Goal: Task Accomplishment & Management: Use online tool/utility

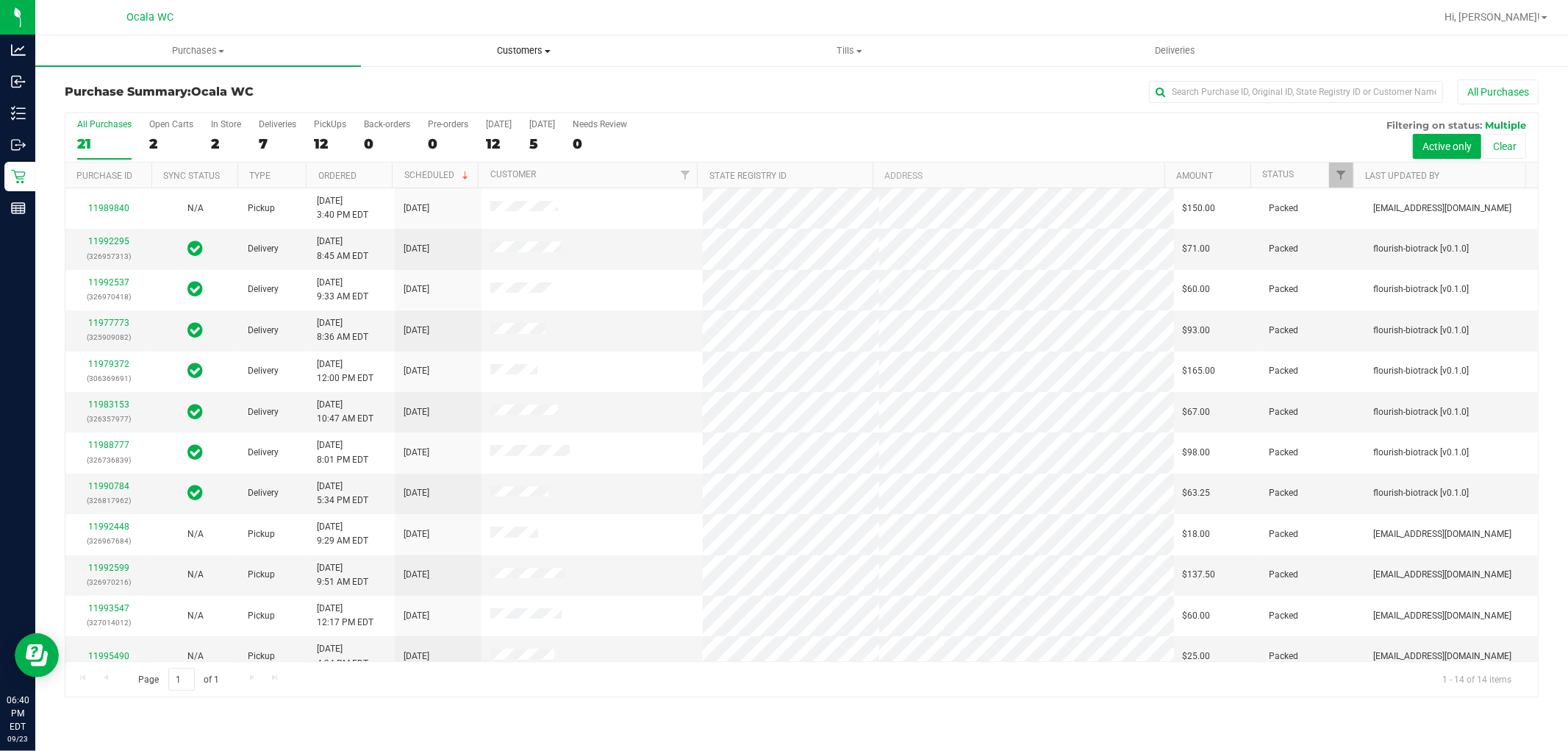
click at [533, 50] on span "Customers" at bounding box center [523, 51] width 324 height 13
click at [420, 91] on span "All customers" at bounding box center [413, 88] width 106 height 12
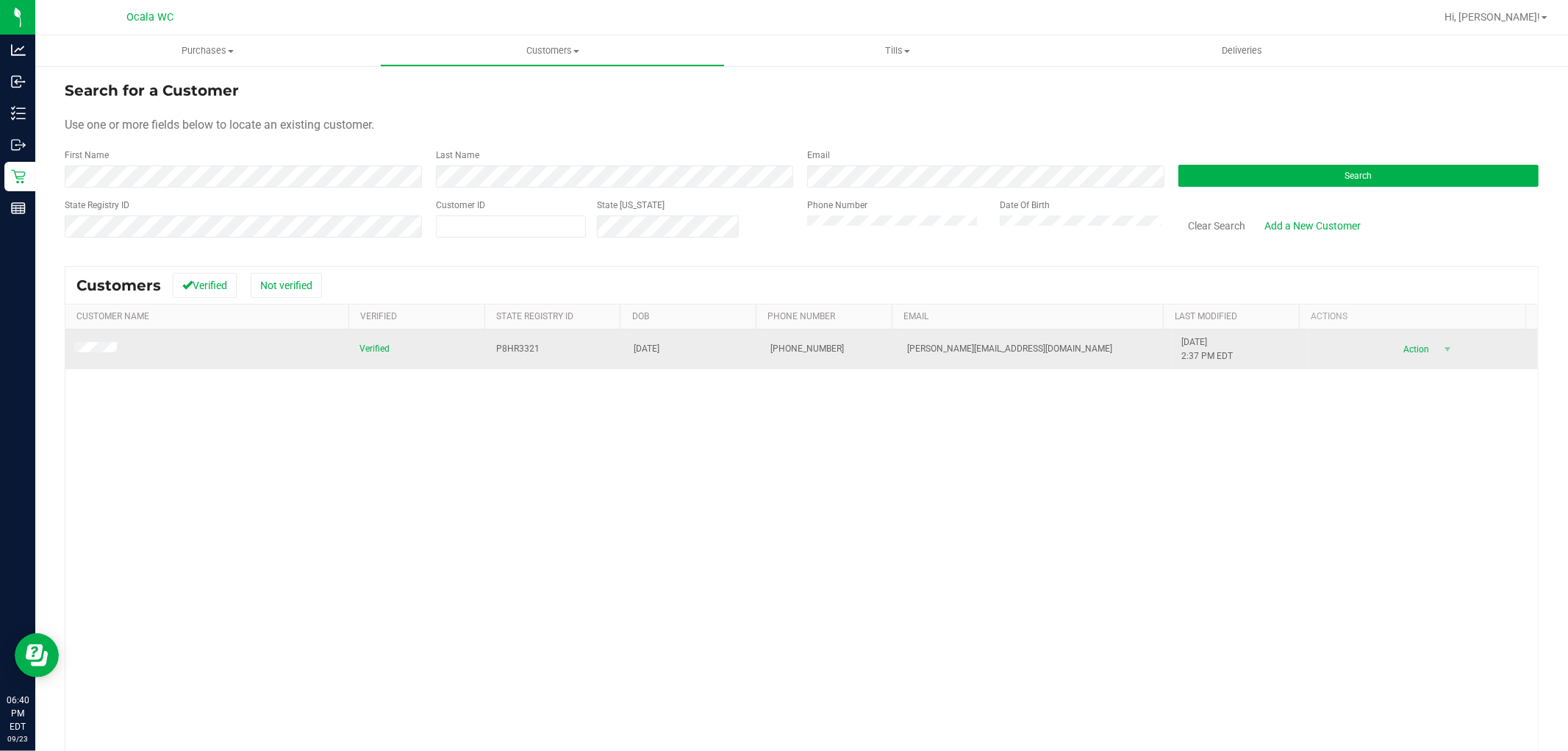
click at [92, 356] on span at bounding box center [98, 349] width 47 height 16
click at [79, 340] on td at bounding box center [208, 349] width 285 height 40
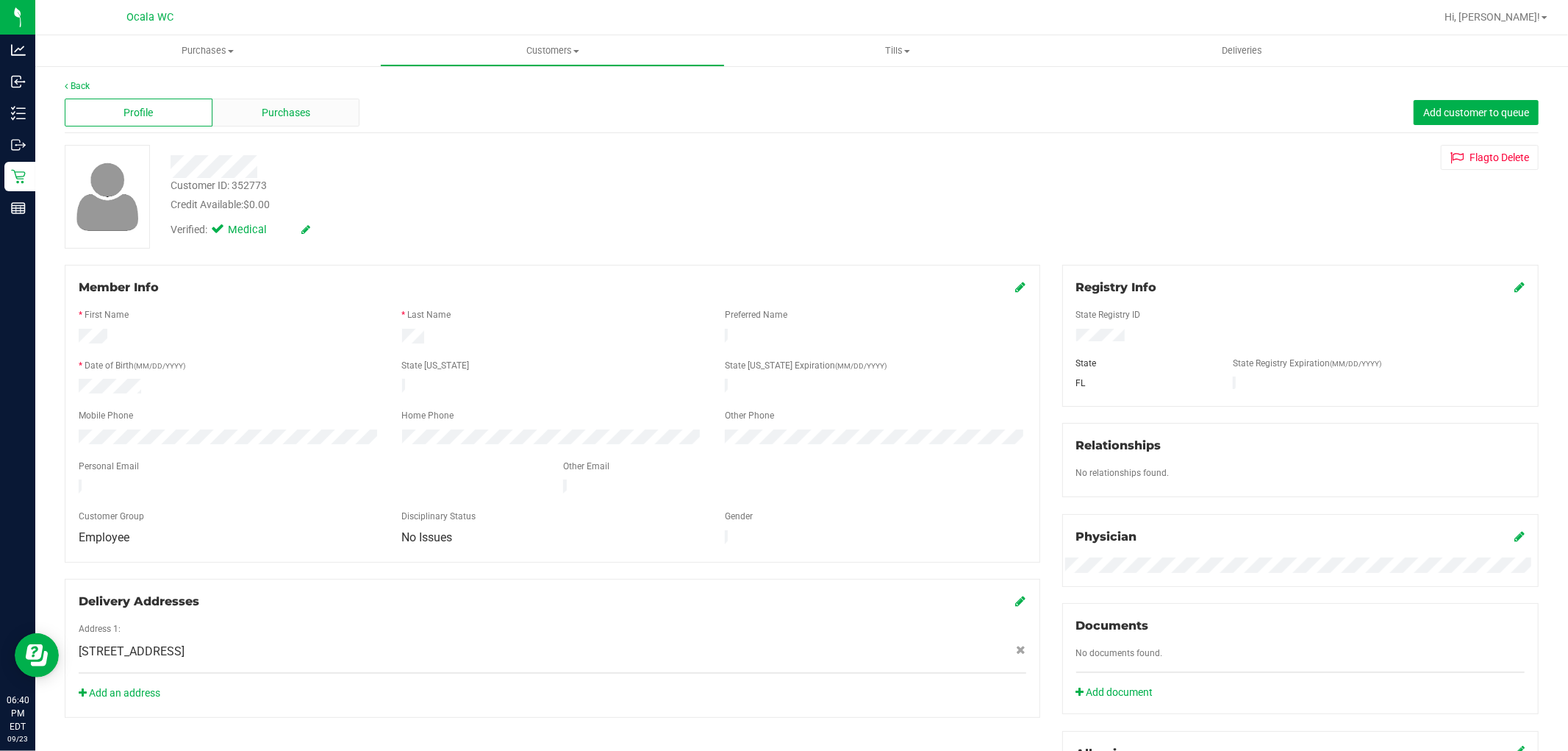
click at [274, 107] on span "Purchases" at bounding box center [285, 113] width 48 height 16
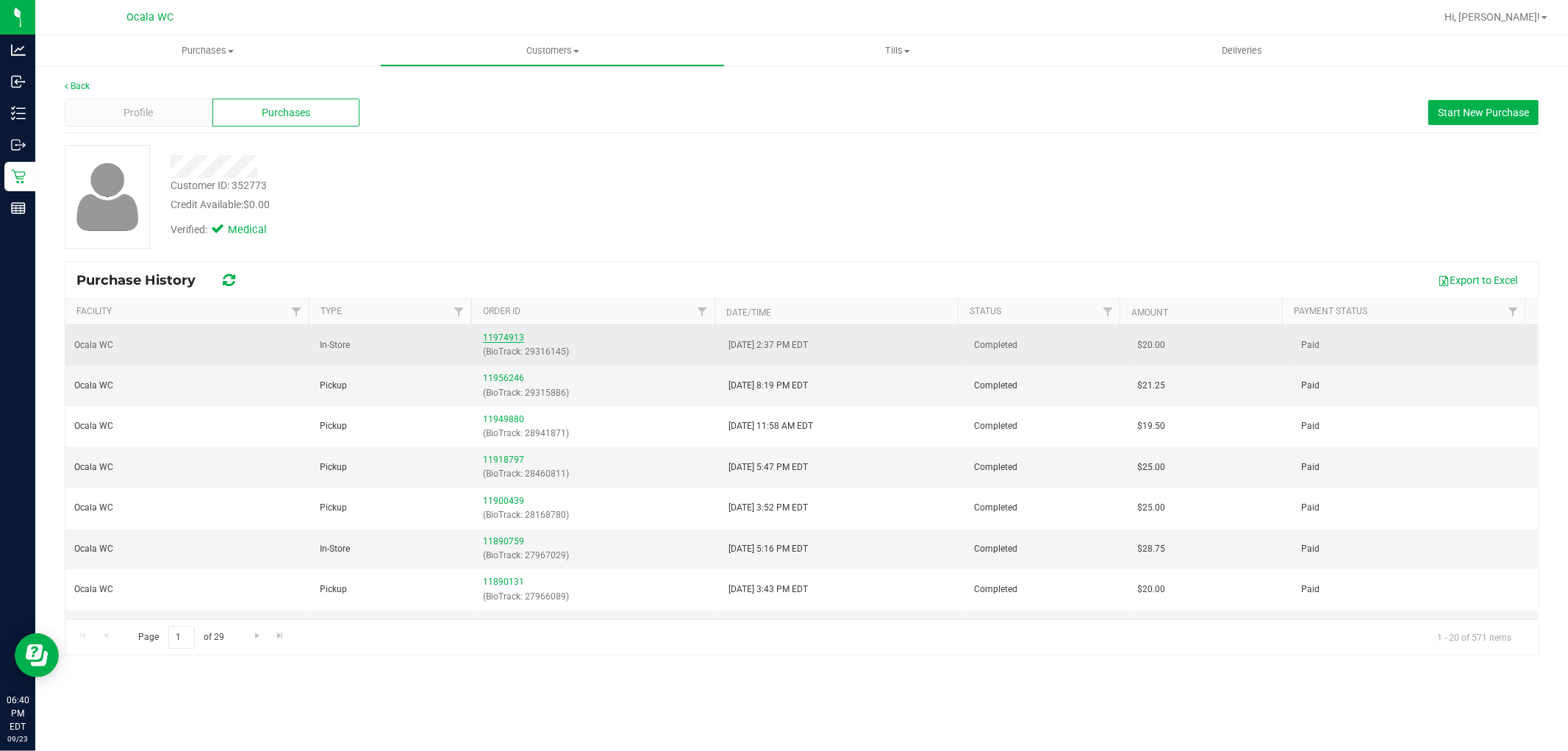
click at [494, 335] on link "11974913" at bounding box center [504, 337] width 41 height 11
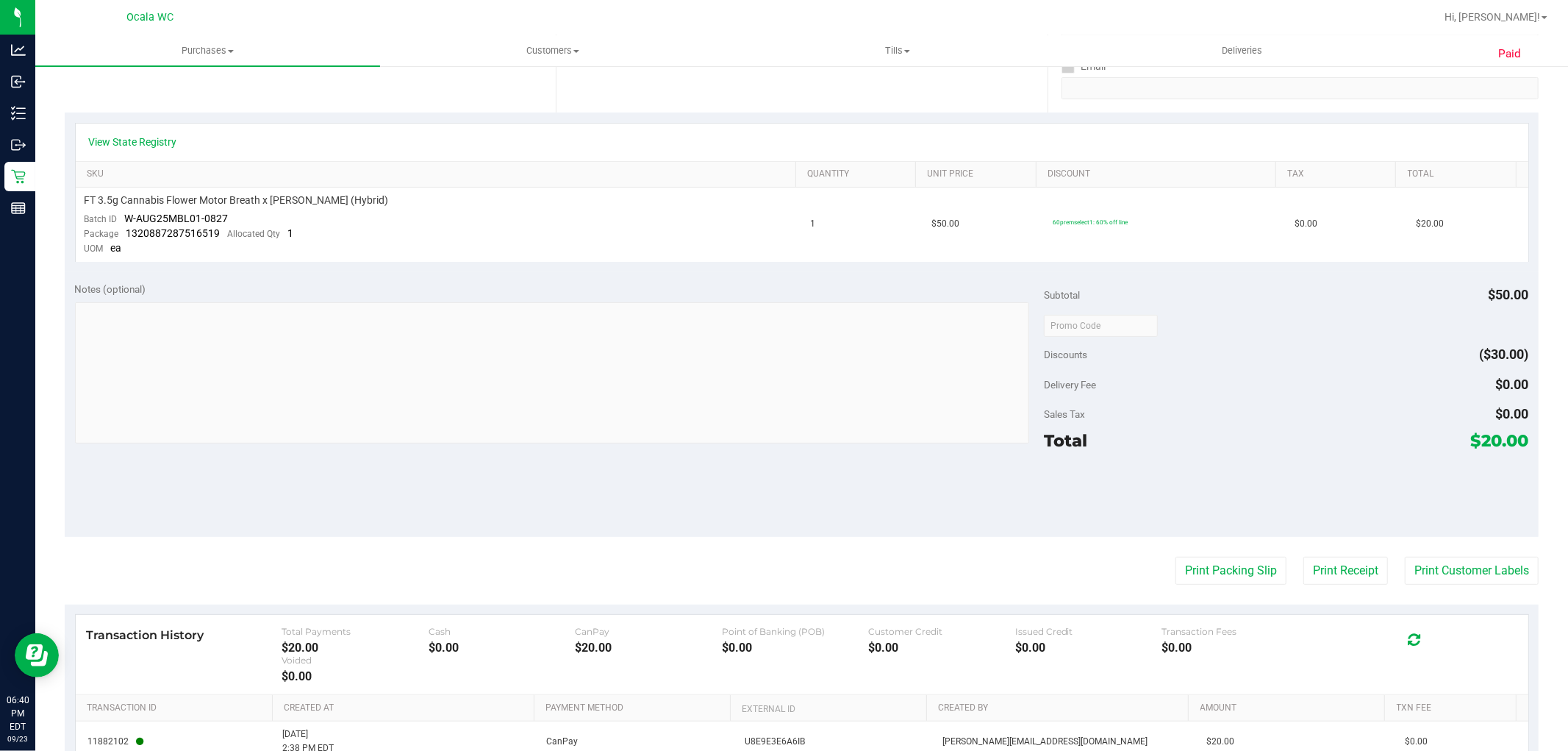
scroll to position [326, 0]
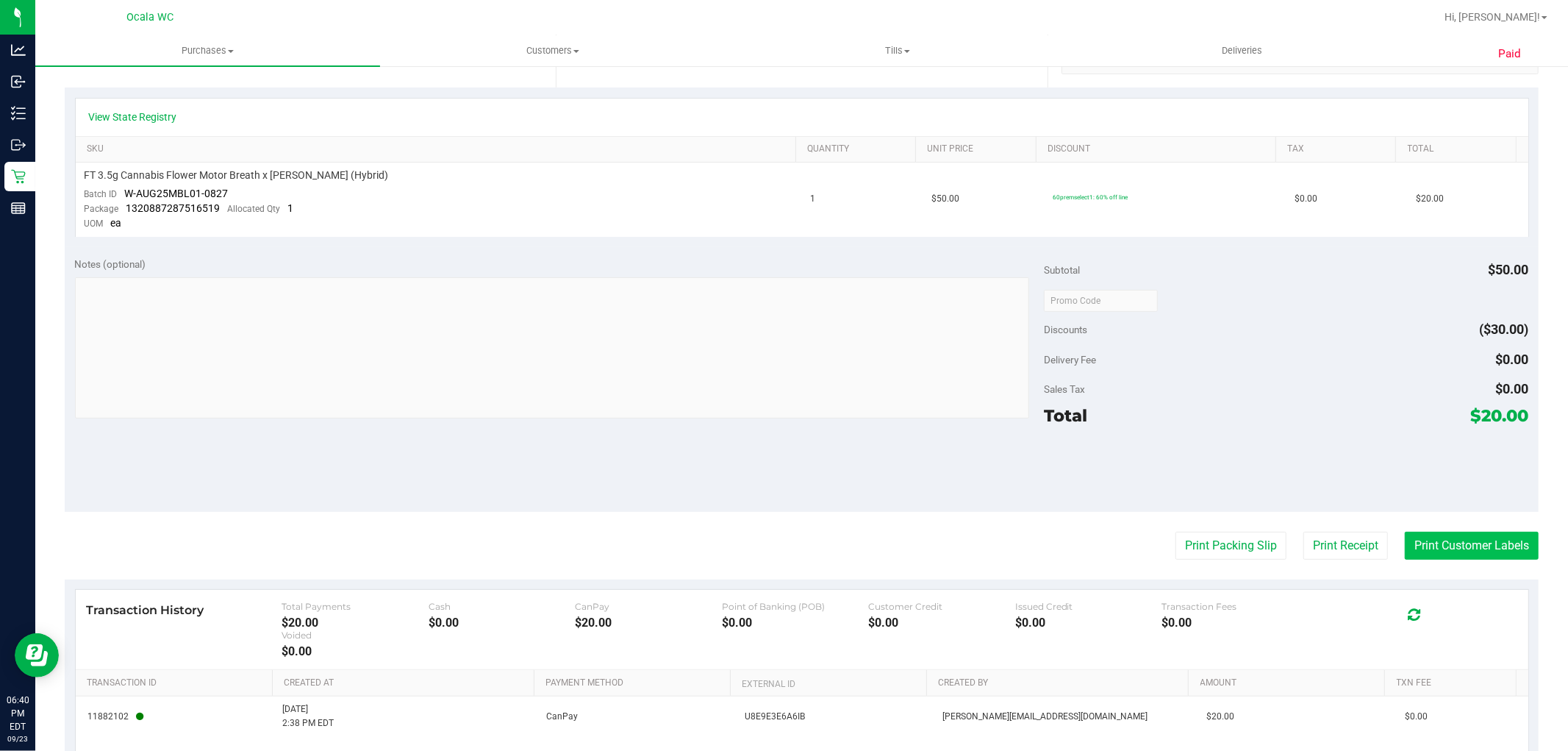
click at [1437, 537] on button "Print Customer Labels" at bounding box center [1472, 546] width 134 height 28
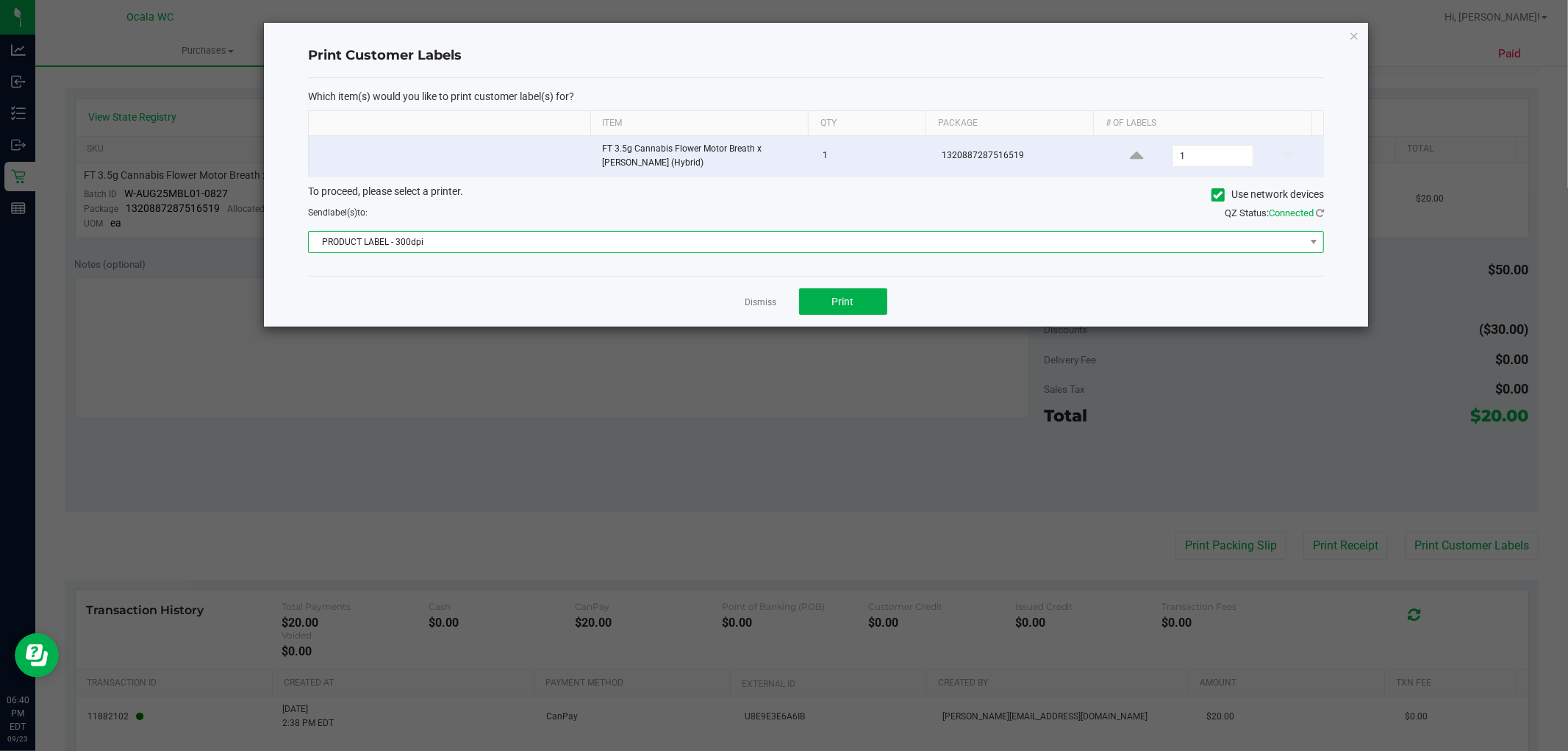
click at [784, 245] on span "PRODUCT LABEL - 300dpi" at bounding box center [806, 241] width 996 height 20
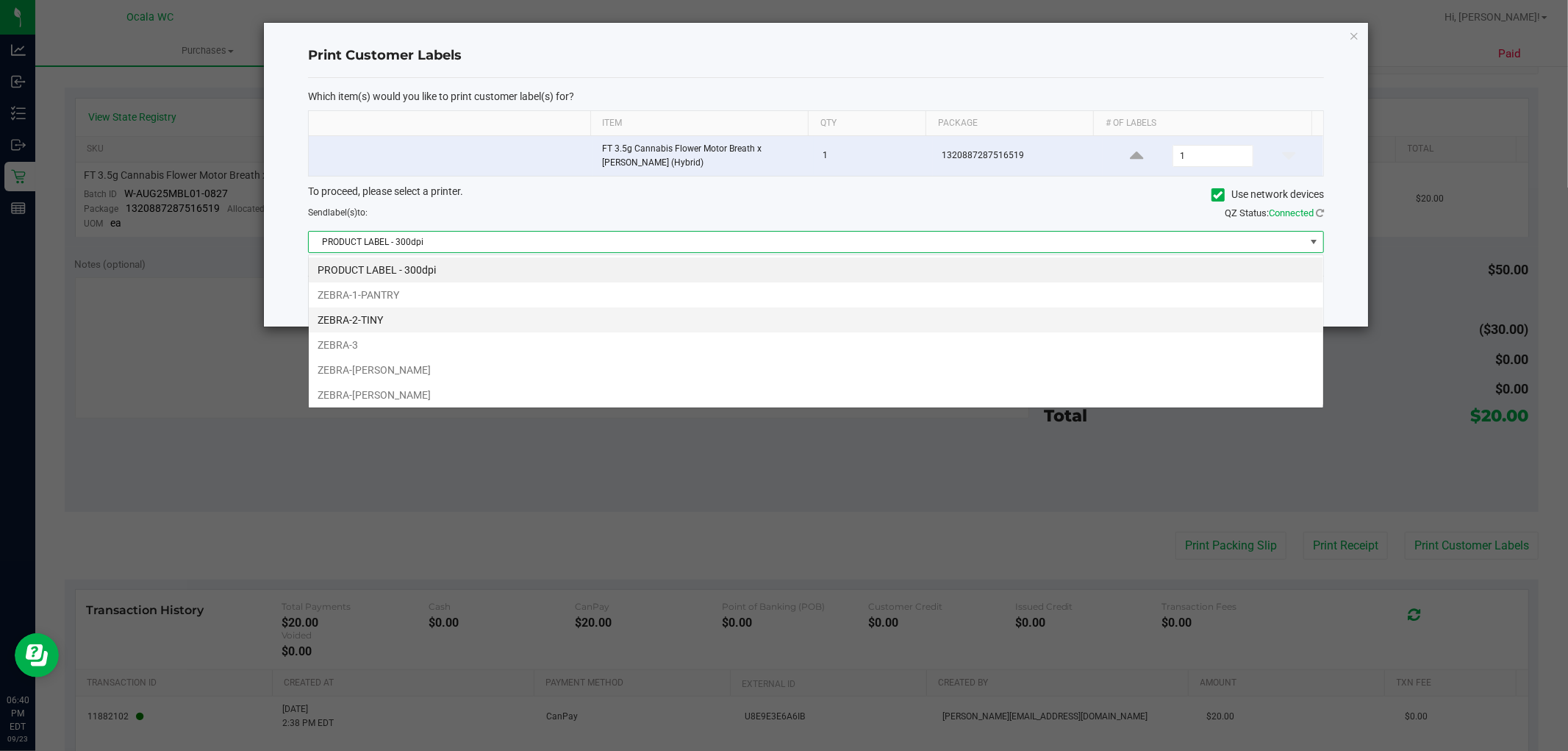
scroll to position [22, 1016]
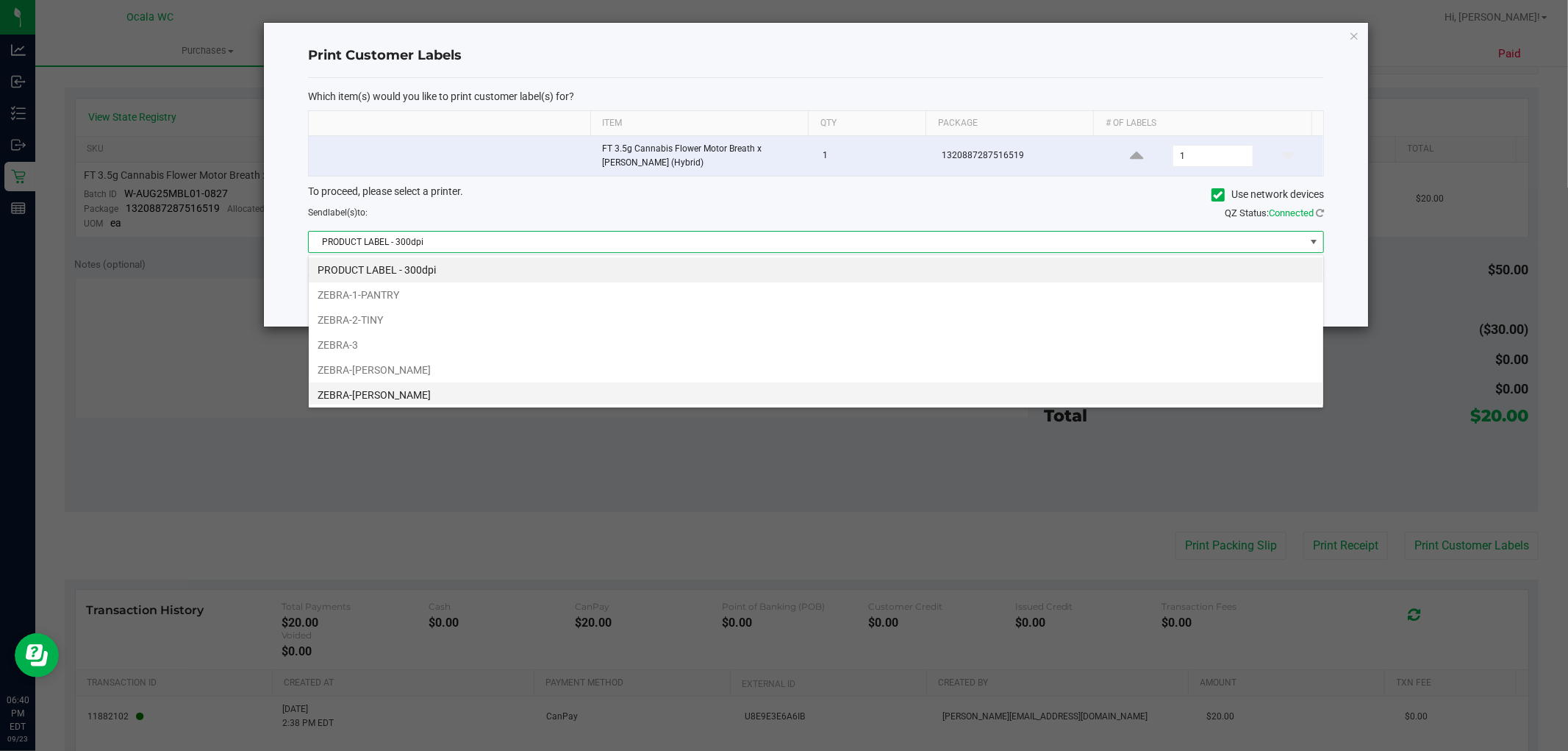
click at [368, 390] on li "ZEBRA-[PERSON_NAME]" at bounding box center [815, 394] width 1014 height 25
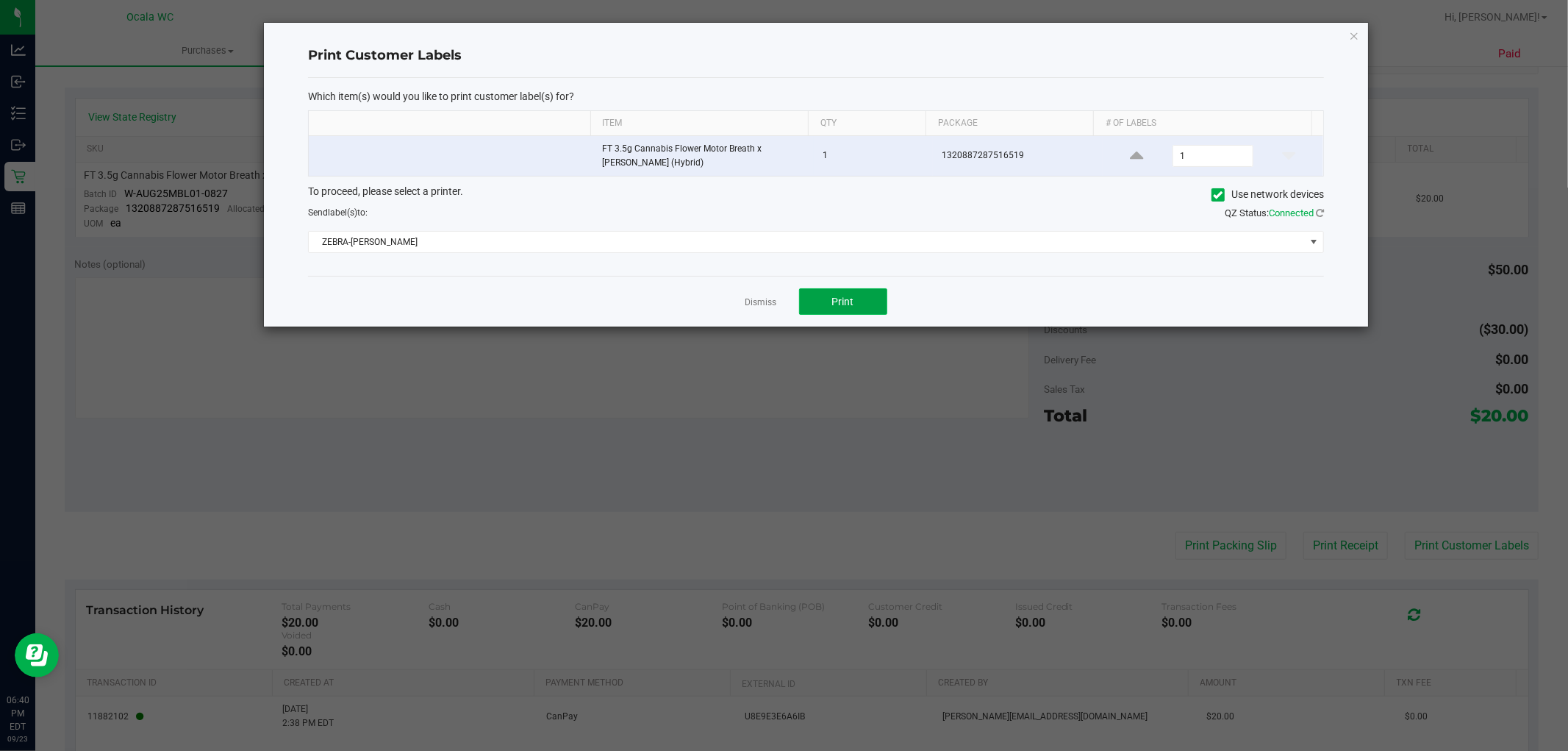
click at [842, 299] on span "Print" at bounding box center [842, 301] width 22 height 11
click at [762, 304] on link "Dismiss" at bounding box center [761, 302] width 32 height 12
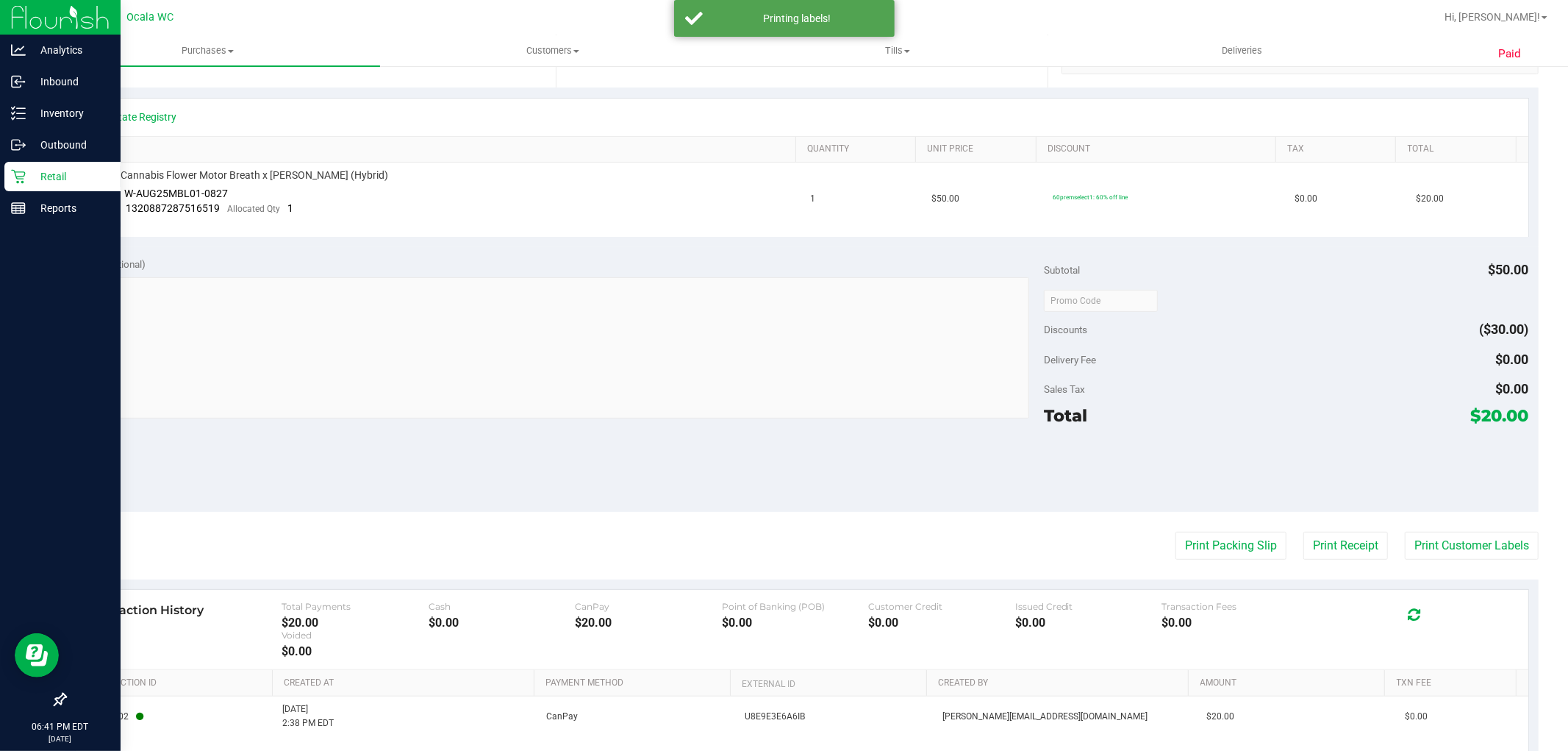
click at [20, 178] on icon at bounding box center [18, 177] width 15 height 15
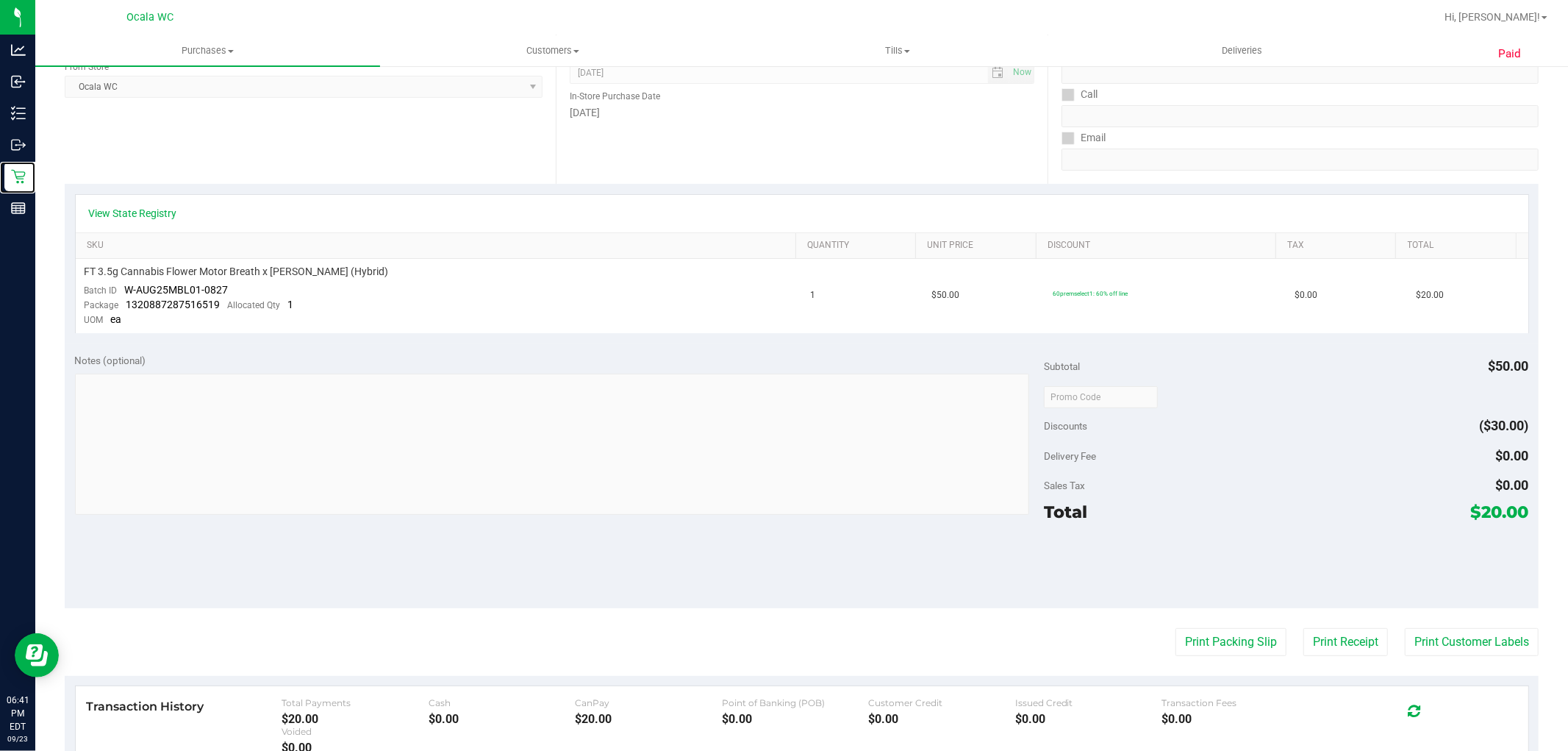
scroll to position [245, 0]
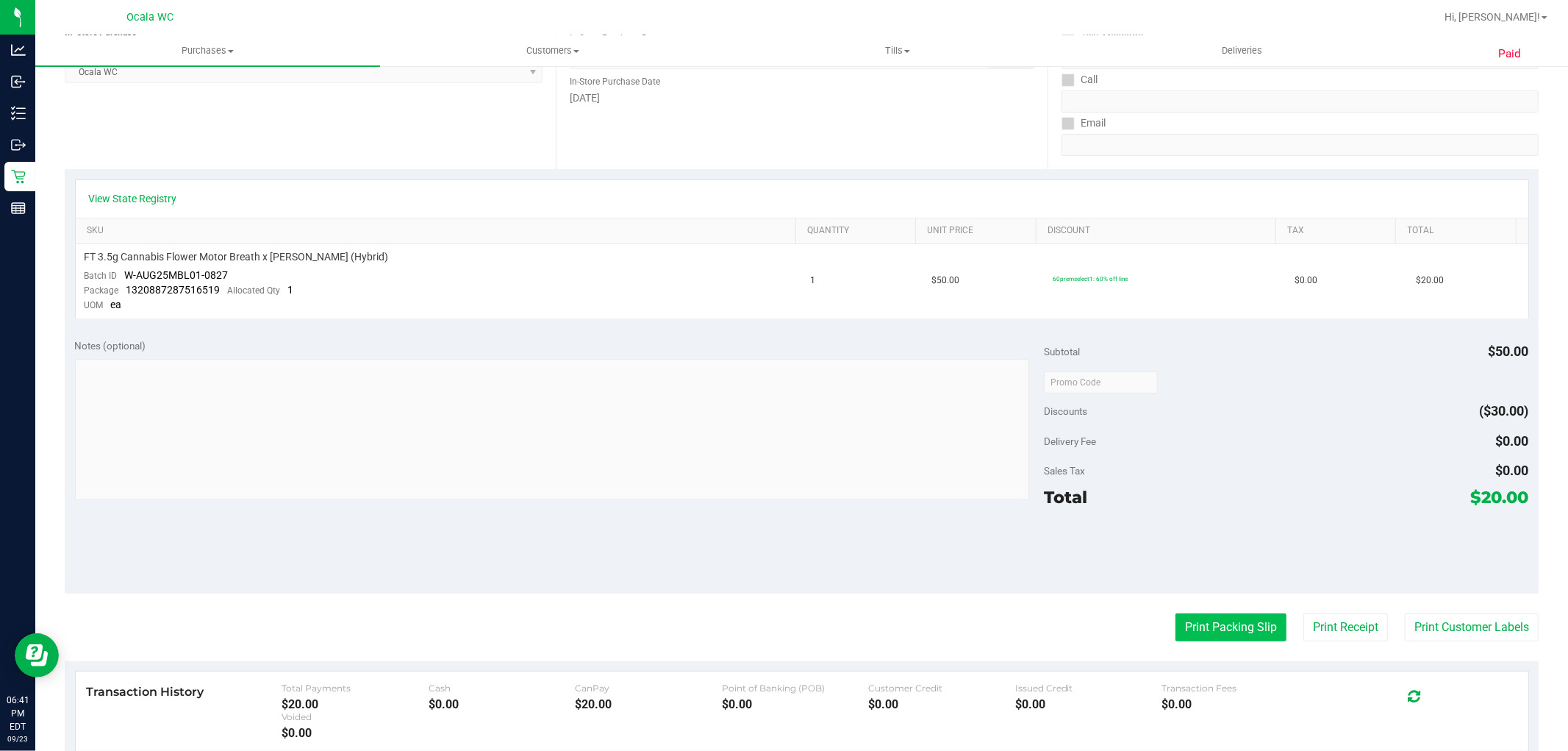
click at [1217, 633] on button "Print Packing Slip" at bounding box center [1231, 627] width 111 height 28
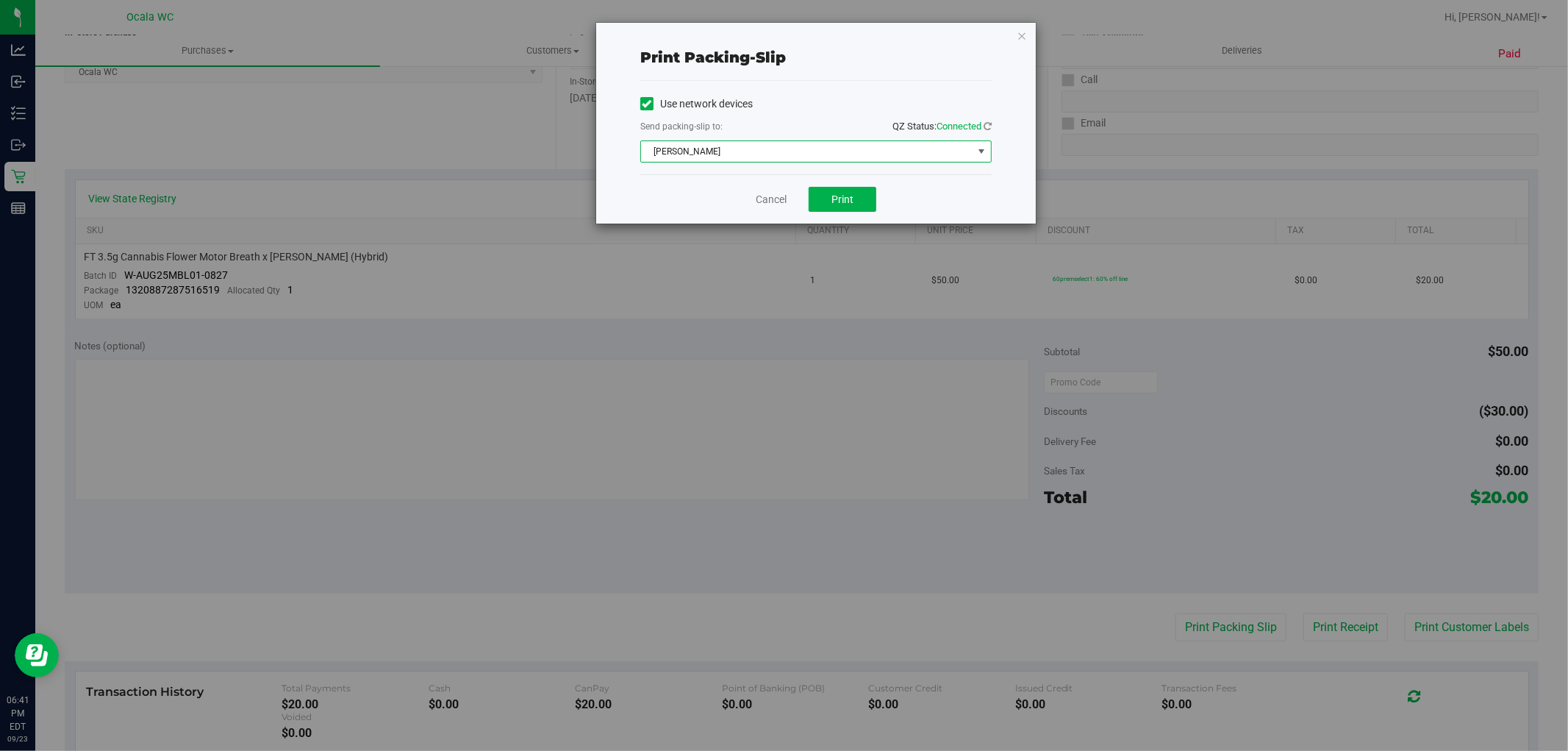
click at [766, 148] on span "[PERSON_NAME]" at bounding box center [806, 151] width 331 height 20
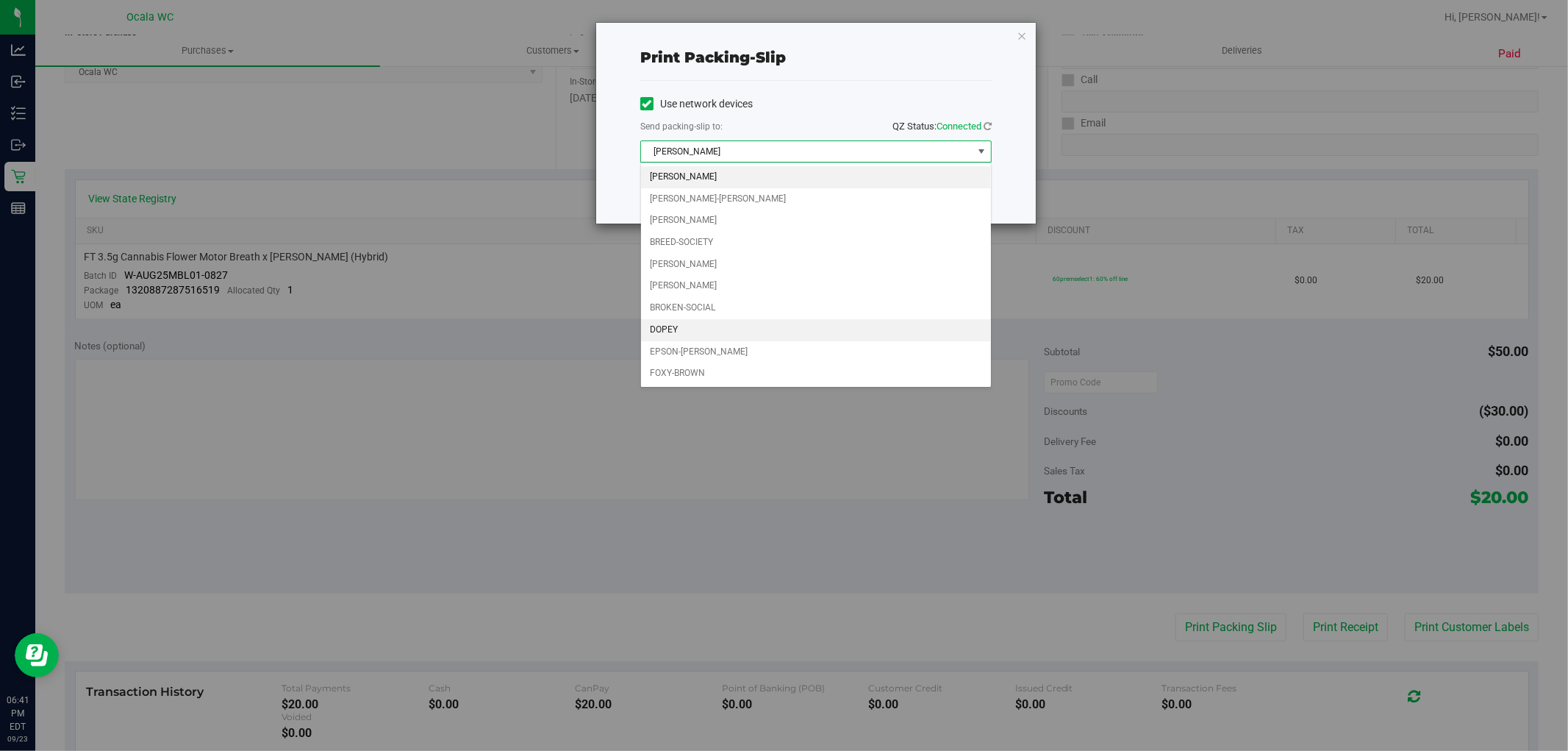
click at [684, 326] on li "DOPEY" at bounding box center [816, 330] width 350 height 22
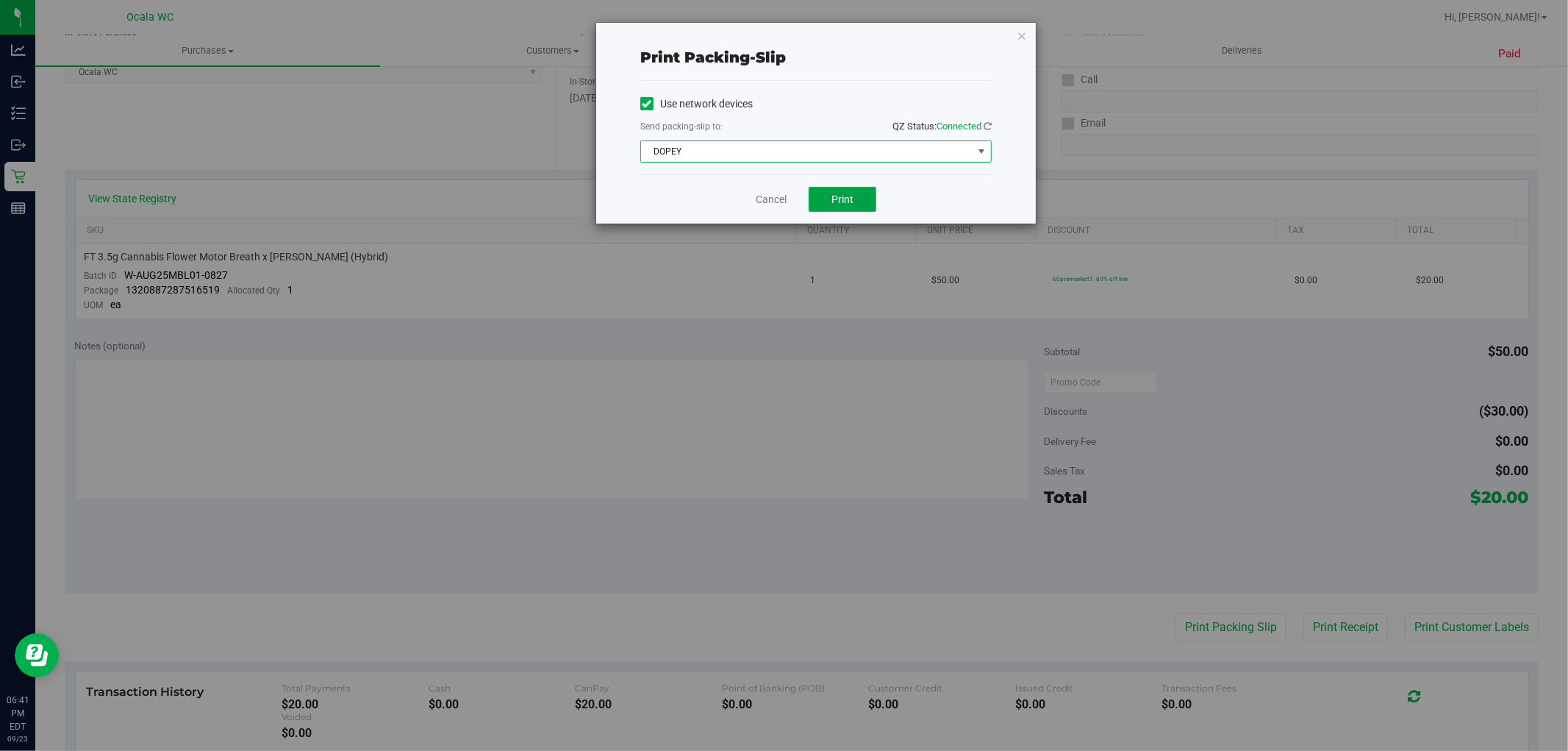
click at [856, 199] on button "Print" at bounding box center [842, 199] width 68 height 25
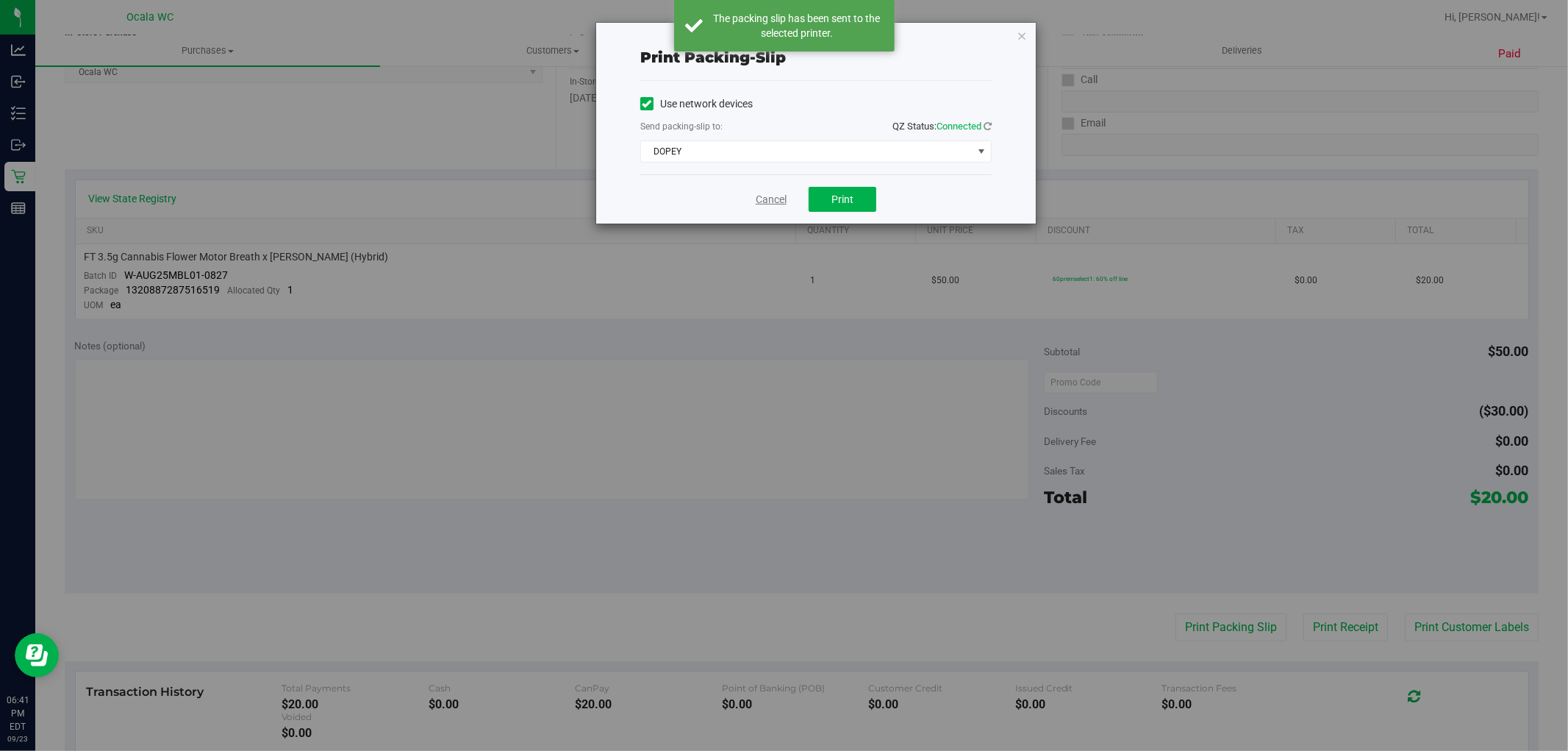
click at [773, 197] on link "Cancel" at bounding box center [771, 200] width 31 height 16
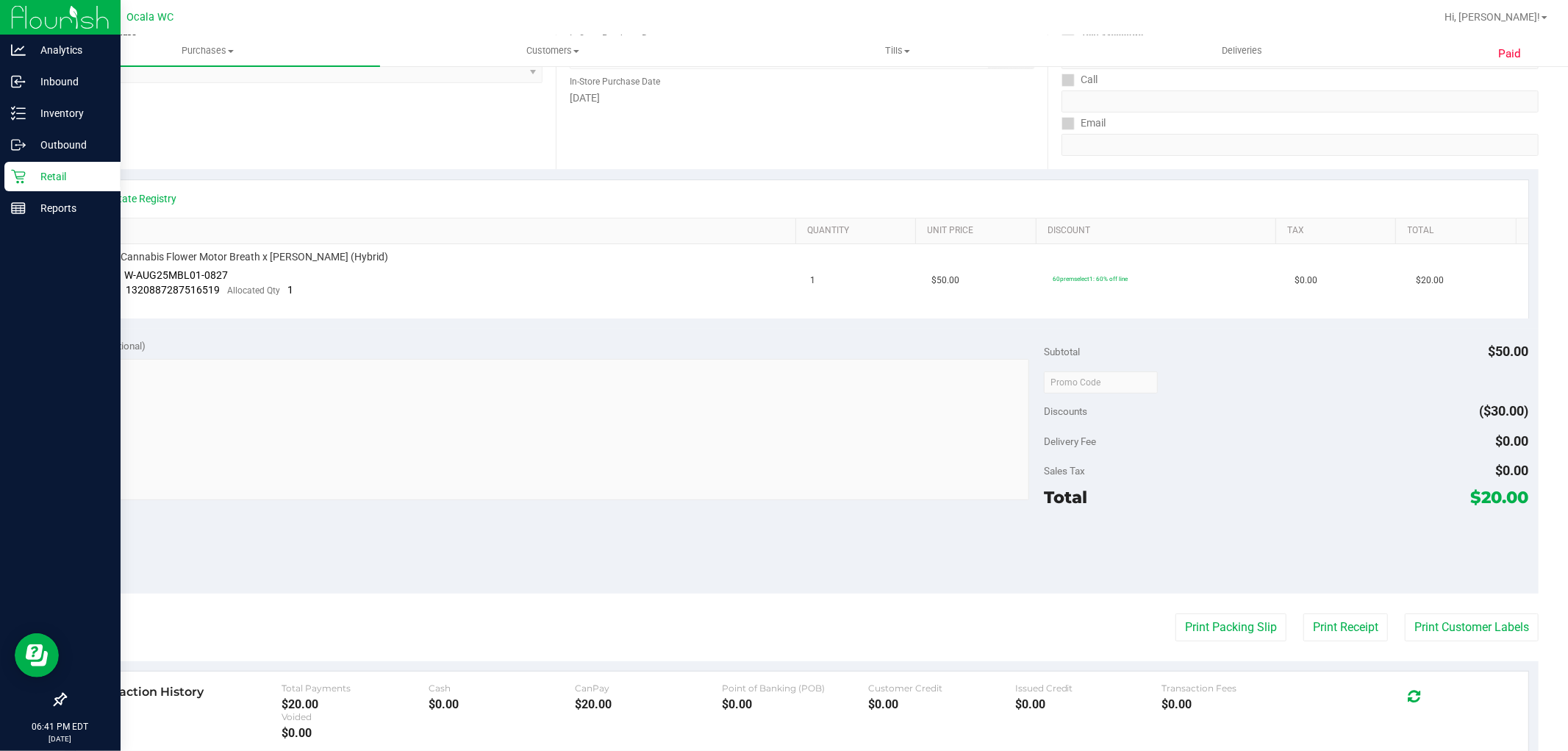
click at [25, 175] on icon at bounding box center [17, 177] width 14 height 14
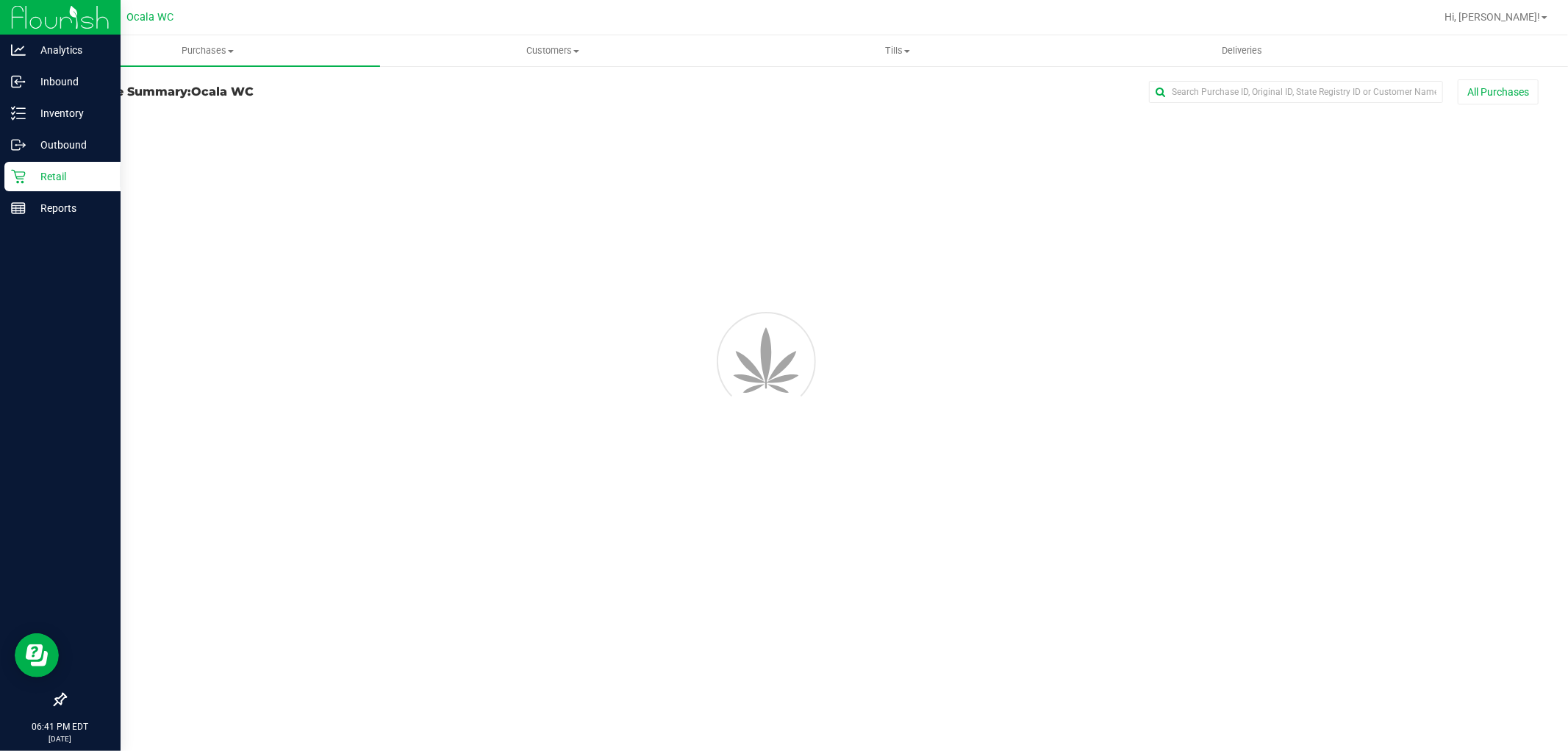
click at [18, 178] on icon at bounding box center [18, 177] width 15 height 15
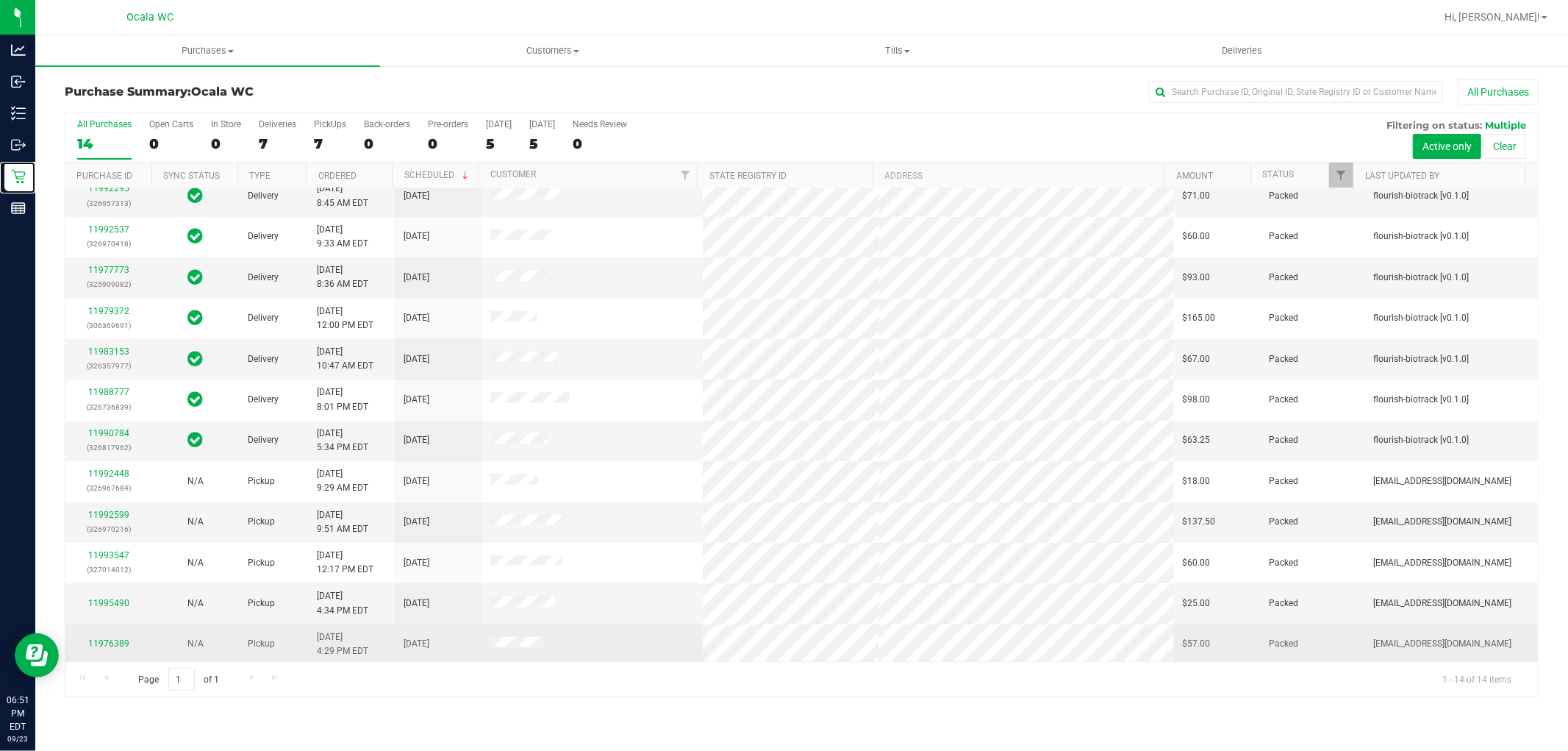
scroll to position [97, 0]
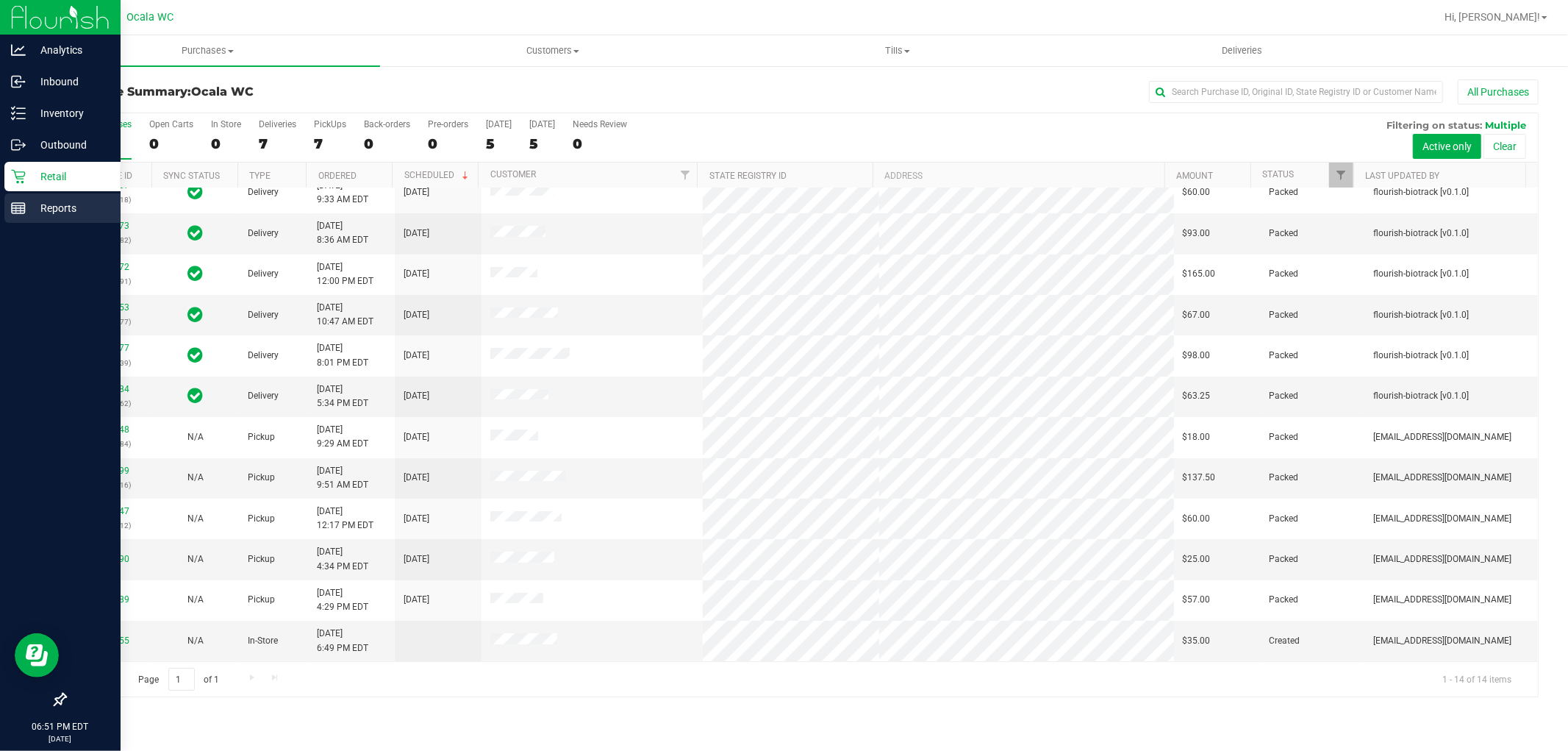
click at [90, 207] on p "Reports" at bounding box center [70, 209] width 88 height 18
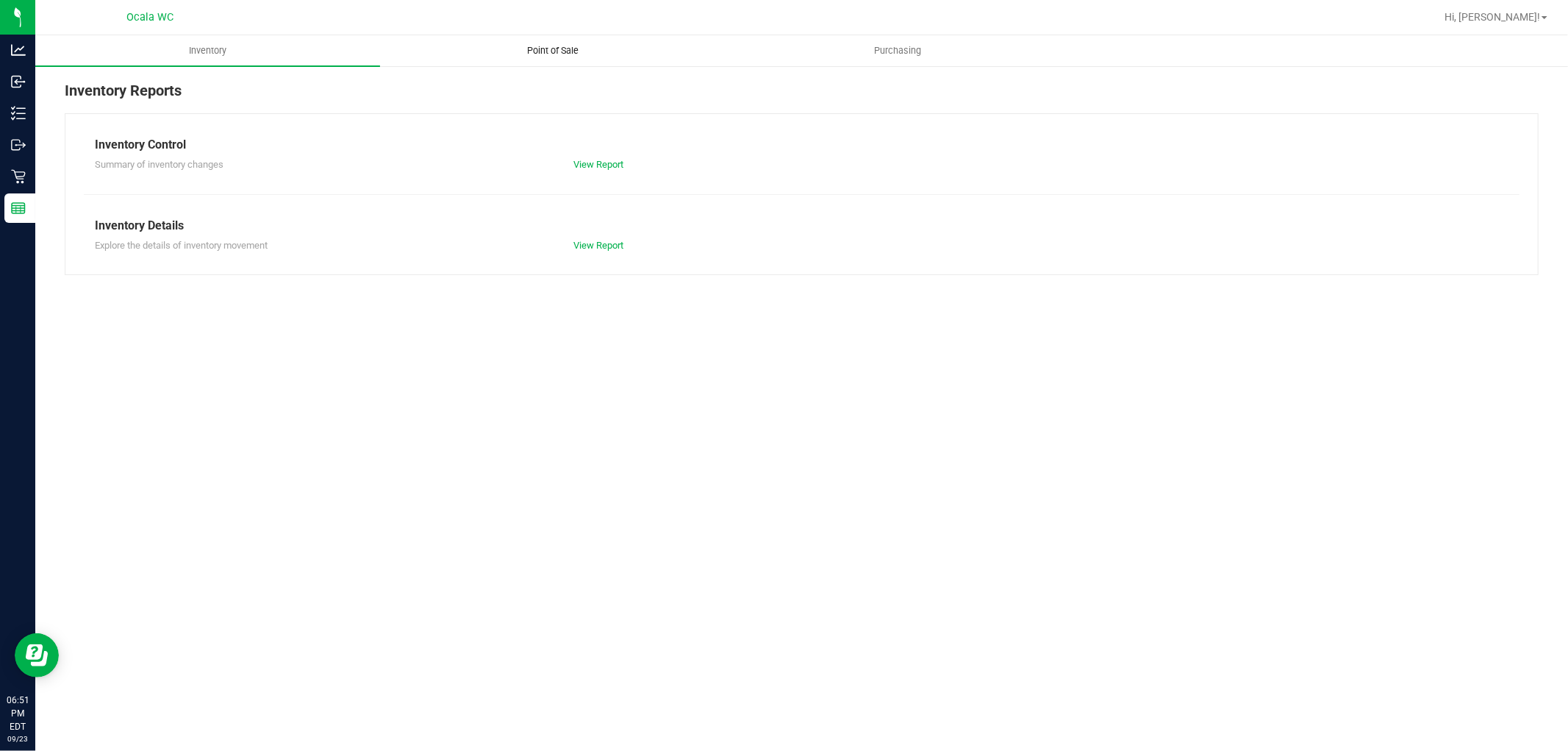
click at [546, 47] on span "Point of Sale" at bounding box center [552, 51] width 91 height 13
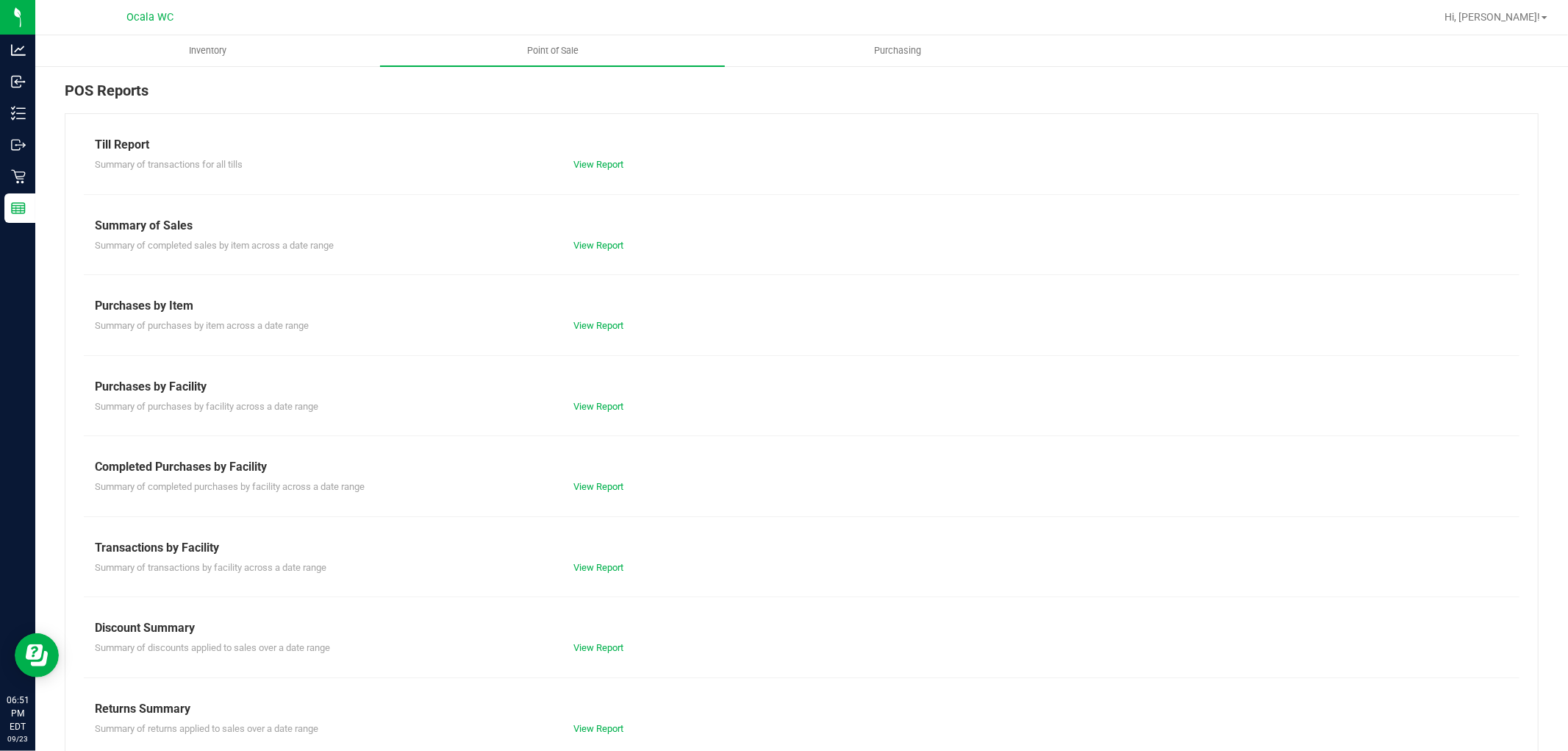
click at [595, 170] on div "View Report" at bounding box center [802, 164] width 478 height 15
click at [596, 166] on link "View Report" at bounding box center [598, 164] width 50 height 11
